Goal: Navigation & Orientation: Go to known website

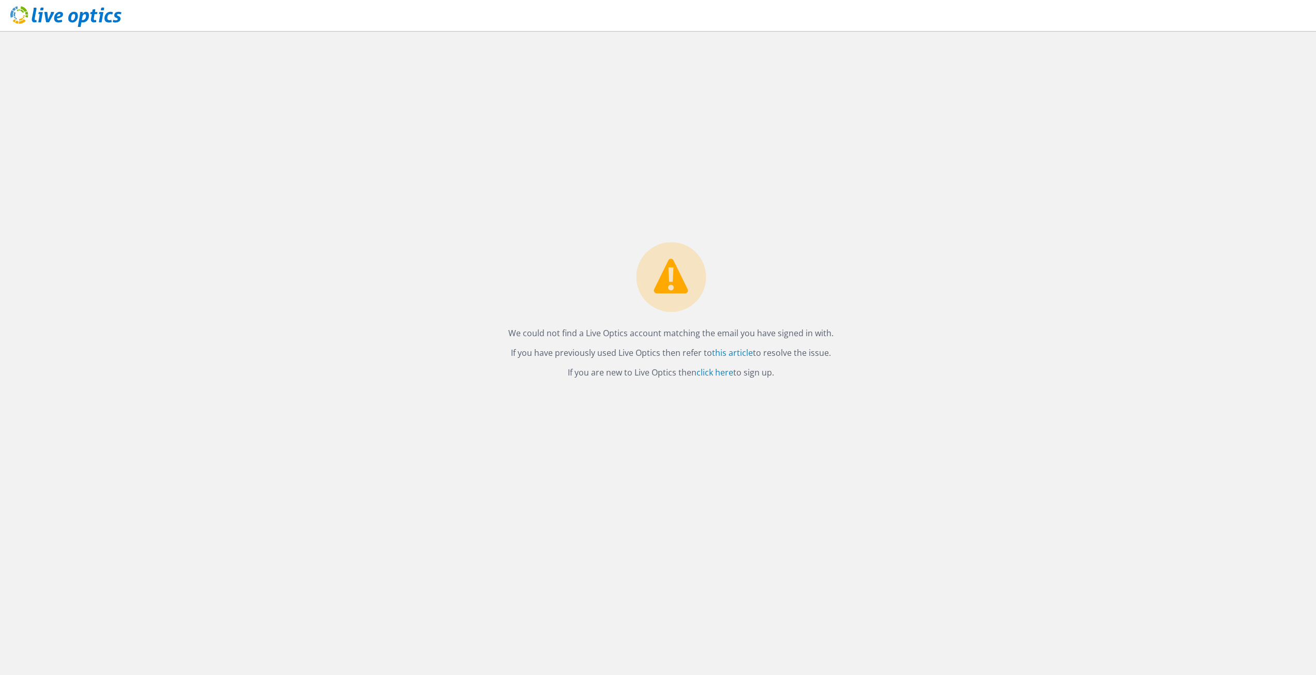
click at [68, 8] on icon at bounding box center [65, 16] width 111 height 21
click at [722, 375] on link "click here" at bounding box center [714, 372] width 37 height 11
click at [45, 5] on div at bounding box center [60, 17] width 121 height 35
click at [36, 19] on icon at bounding box center [65, 16] width 111 height 21
